Goal: Navigation & Orientation: Go to known website

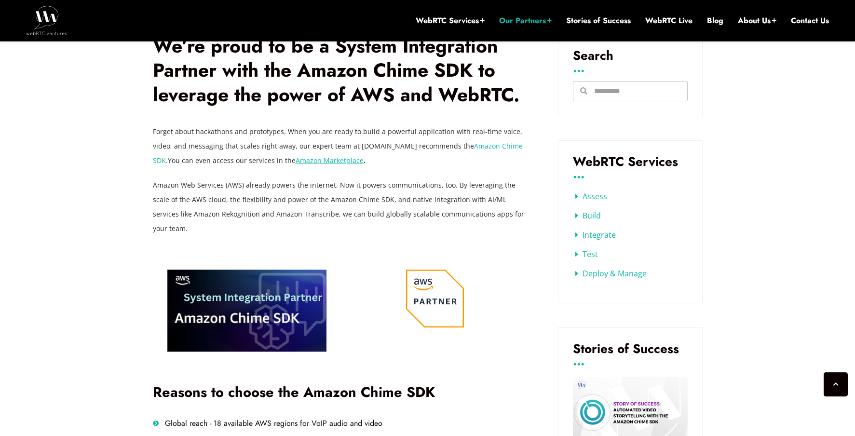
scroll to position [394, 0]
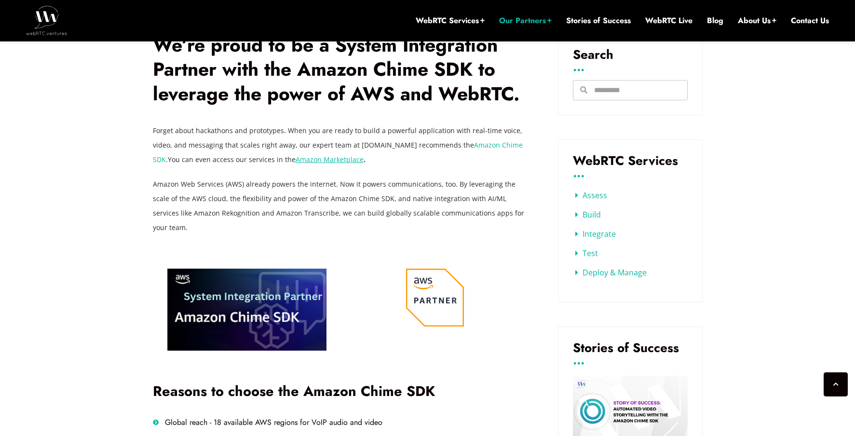
click at [335, 160] on link "Amazon Marketplace" at bounding box center [329, 159] width 68 height 9
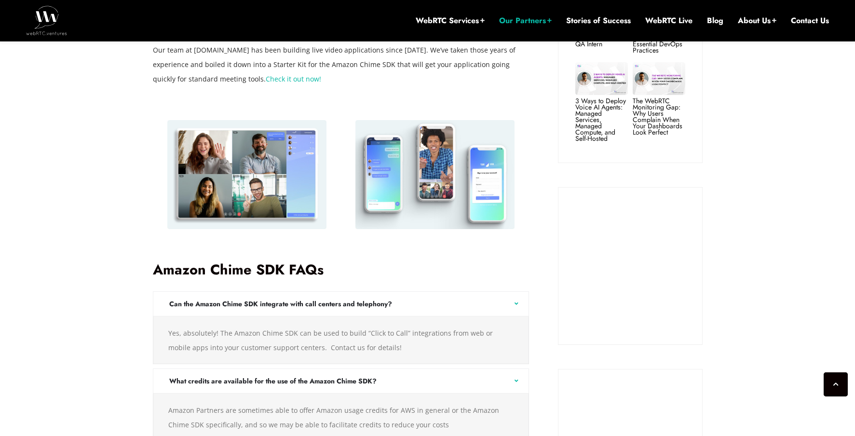
scroll to position [1027, 0]
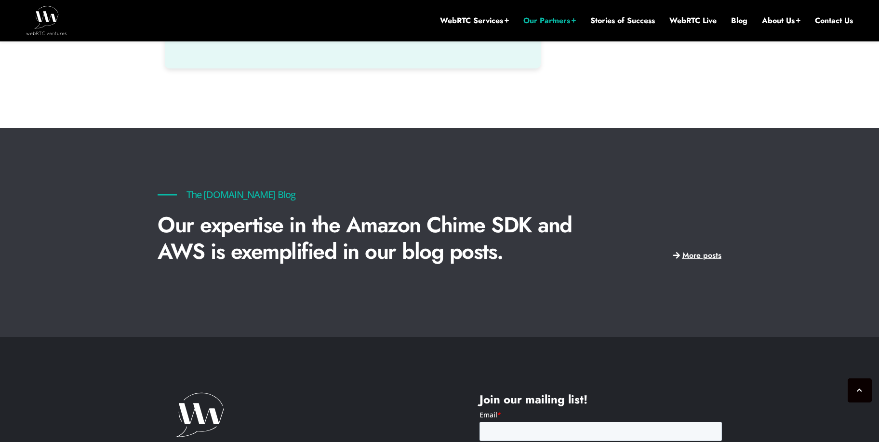
scroll to position [2196, 0]
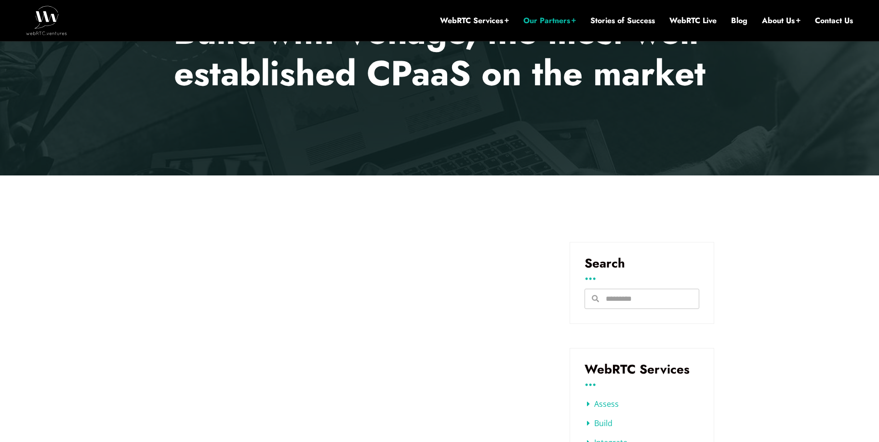
scroll to position [184, 0]
